Goal: Transaction & Acquisition: Purchase product/service

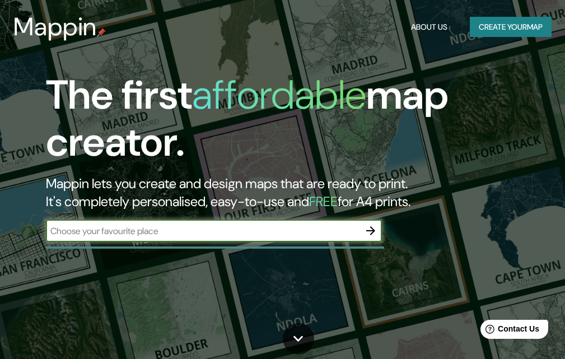
click at [495, 27] on button "Create your map" at bounding box center [511, 27] width 82 height 21
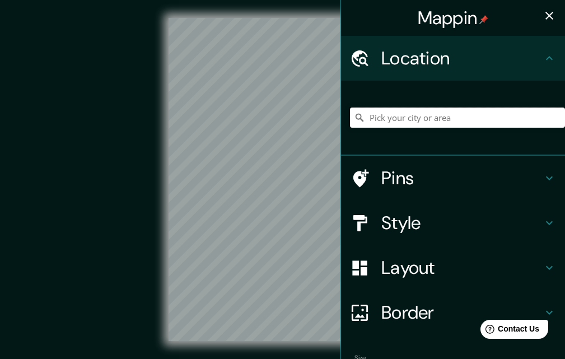
click at [433, 116] on input "Pick your city or area" at bounding box center [457, 118] width 215 height 20
drag, startPoint x: 378, startPoint y: 117, endPoint x: 349, endPoint y: 121, distance: 29.5
click at [350, 121] on div "[GEOGRAPHIC_DATA][PERSON_NAME], [GEOGRAPHIC_DATA], [GEOGRAPHIC_DATA], [GEOGRAPH…" at bounding box center [457, 118] width 215 height 20
type input "[GEOGRAPHIC_DATA], [GEOGRAPHIC_DATA], [GEOGRAPHIC_DATA], [GEOGRAPHIC_DATA]"
click at [369, 177] on div at bounding box center [365, 179] width 31 height 20
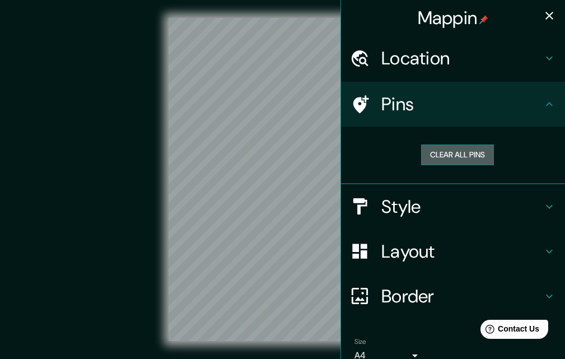
click at [423, 155] on button "Clear all pins" at bounding box center [457, 155] width 73 height 21
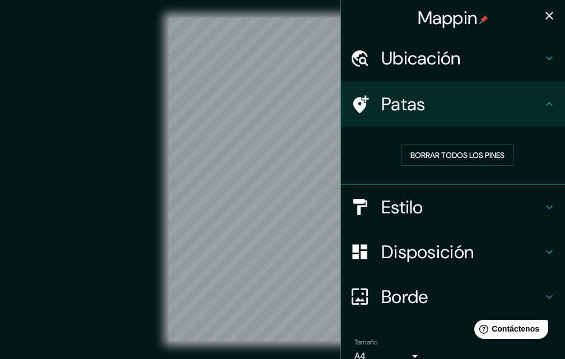
click at [543, 12] on icon "button" at bounding box center [549, 15] width 13 height 13
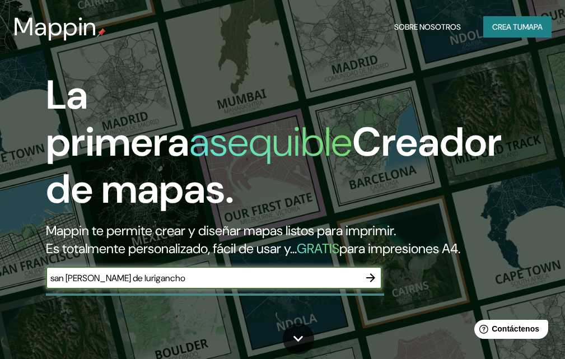
type input "san [PERSON_NAME] de lurigancho"
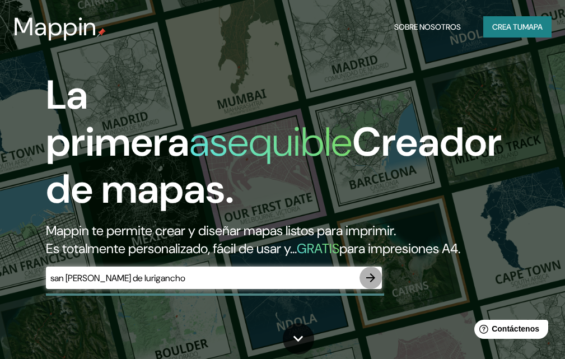
click at [369, 273] on icon "button" at bounding box center [370, 277] width 13 height 13
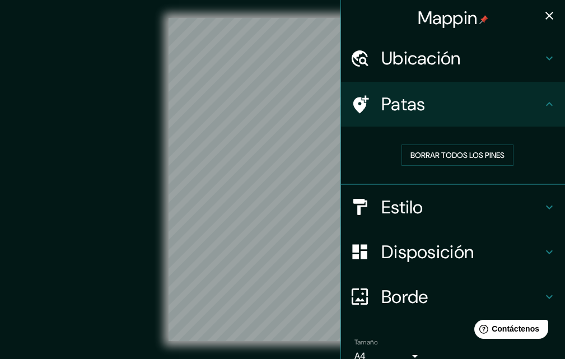
click at [333, 337] on div "Mappin Ubicación Patas Borrar todos los pines Estilo Disposición Borde Elige un…" at bounding box center [282, 188] width 565 height 377
click at [546, 252] on icon at bounding box center [549, 252] width 7 height 4
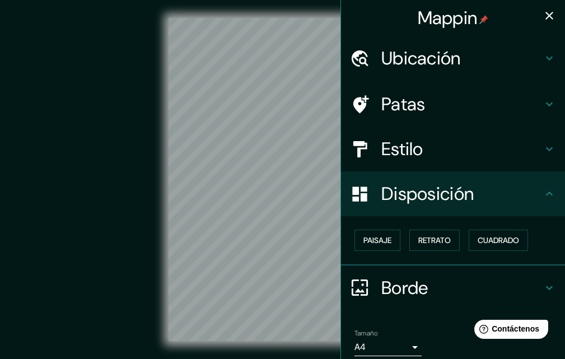
click at [543, 147] on icon at bounding box center [549, 148] width 13 height 13
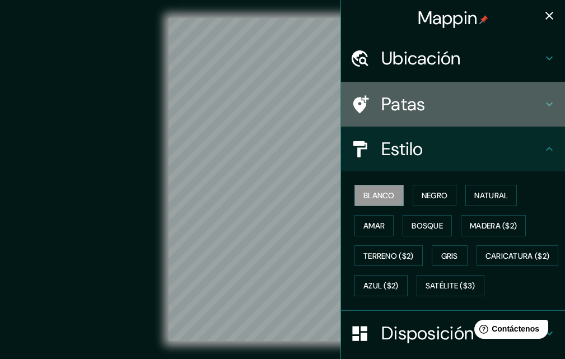
click at [534, 107] on h4 "Patas" at bounding box center [462, 104] width 161 height 22
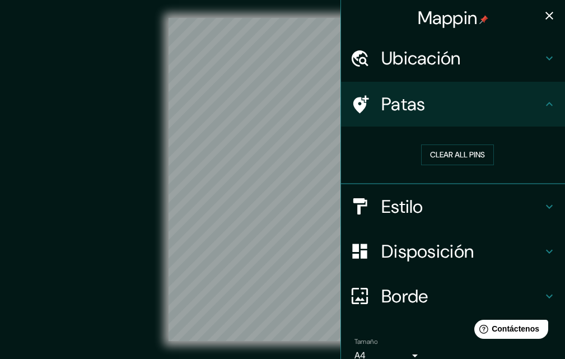
click at [525, 58] on h4 "Ubicación" at bounding box center [462, 58] width 161 height 22
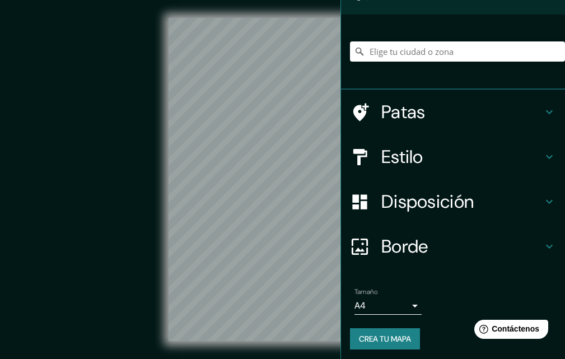
scroll to position [70, 0]
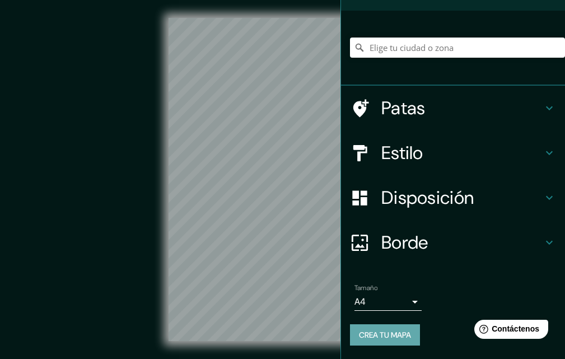
click at [399, 330] on font "Crea tu mapa" at bounding box center [385, 335] width 52 height 10
